Goal: Transaction & Acquisition: Purchase product/service

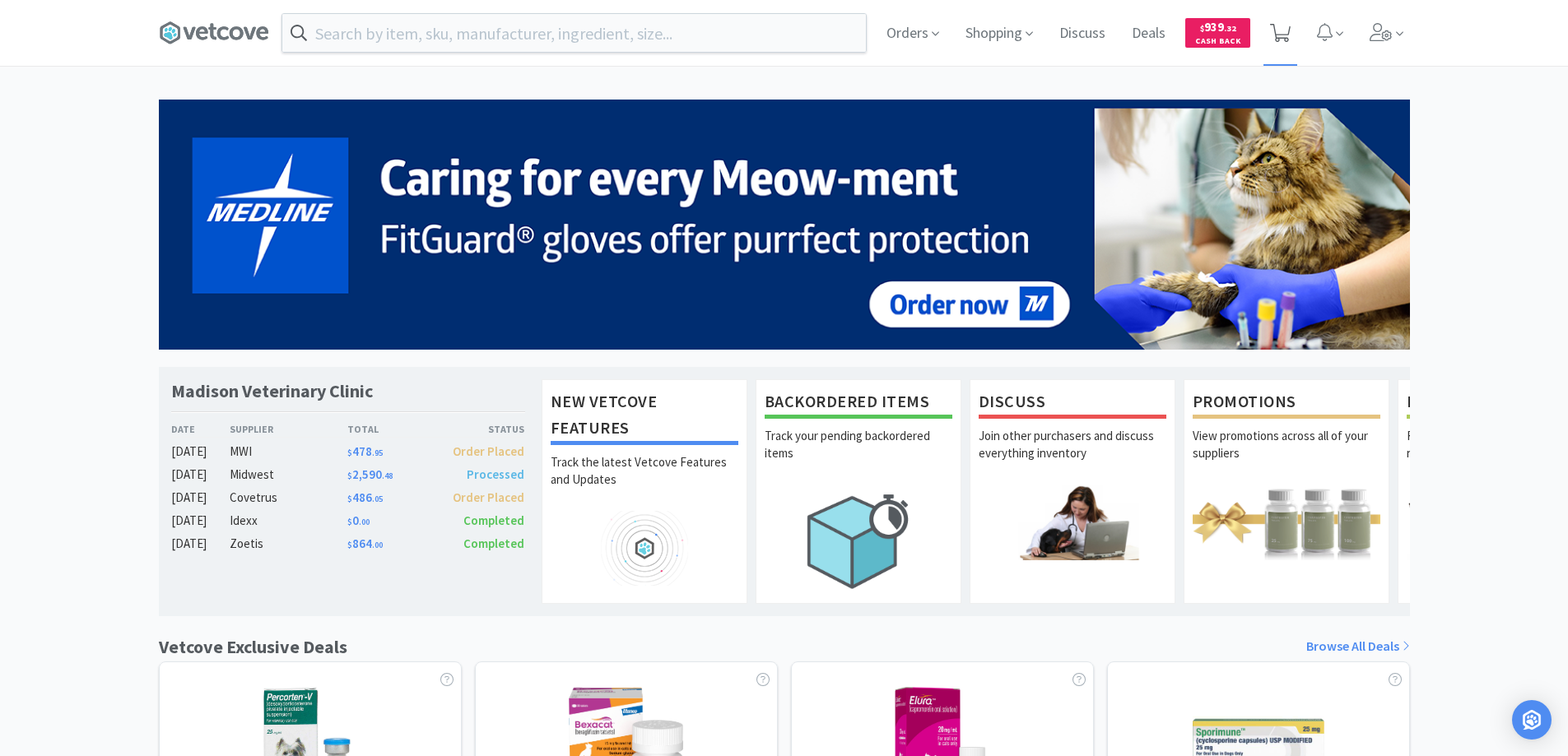
click at [1281, 27] on icon at bounding box center [1279, 33] width 21 height 18
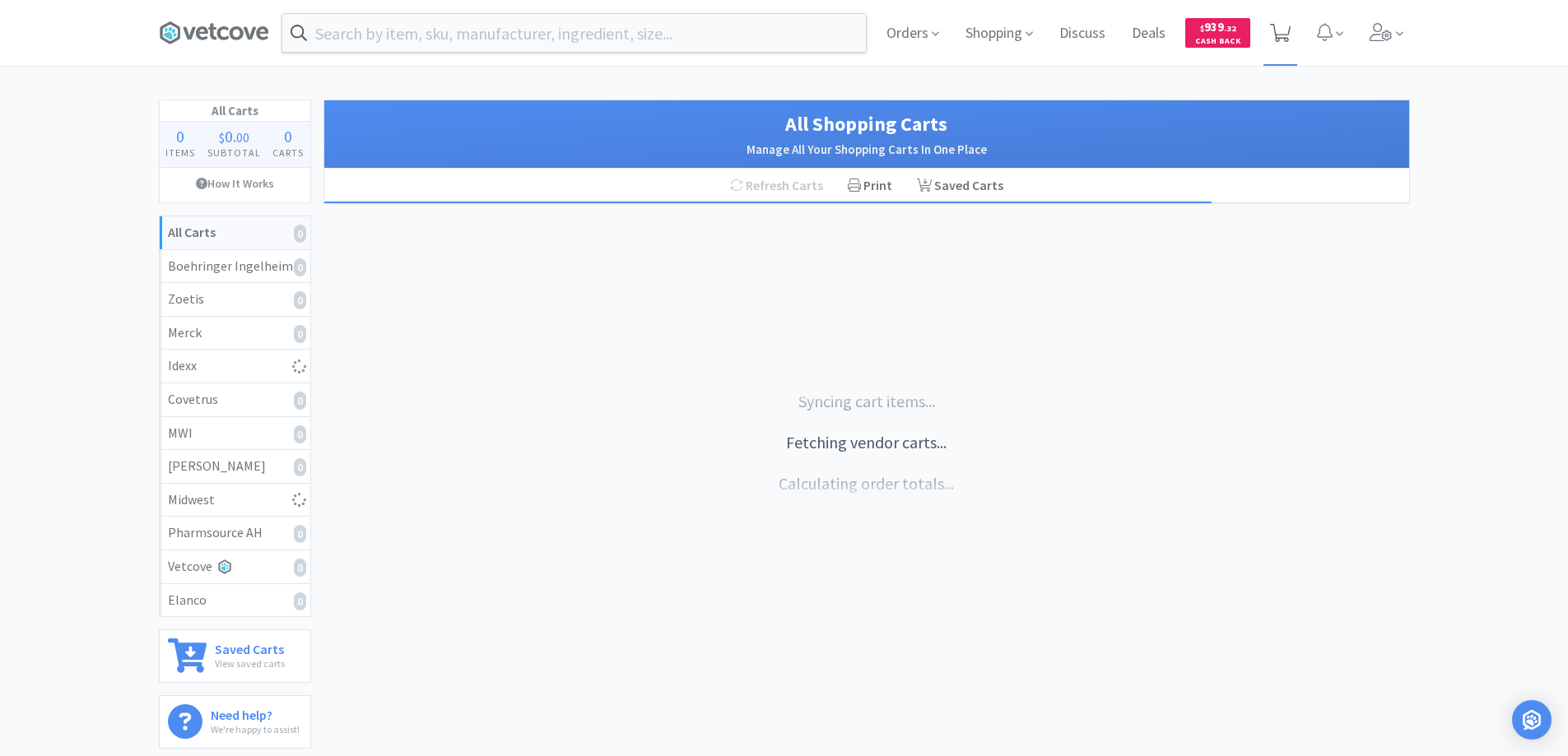
select select "1"
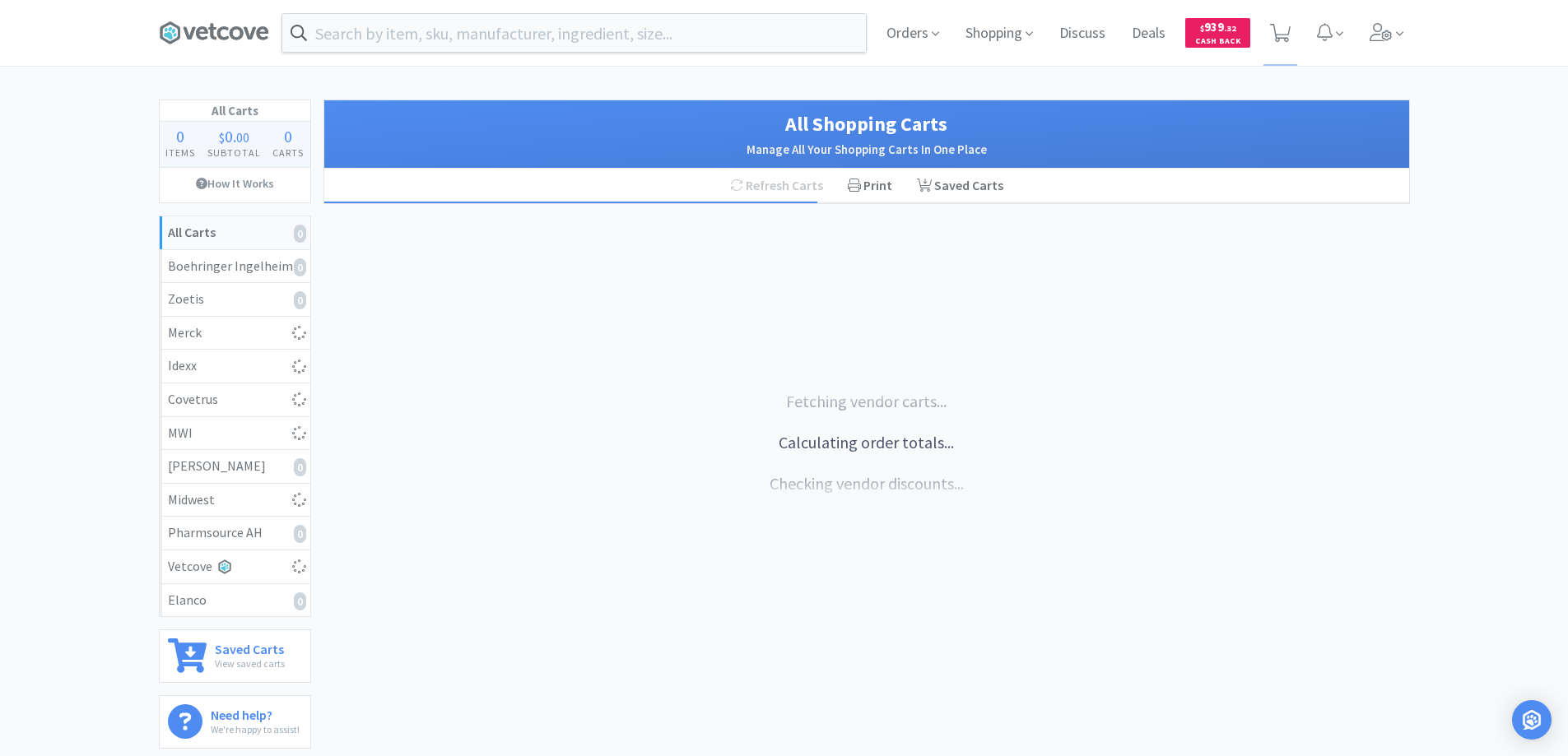
select select "1"
